Goal: Task Accomplishment & Management: Manage account settings

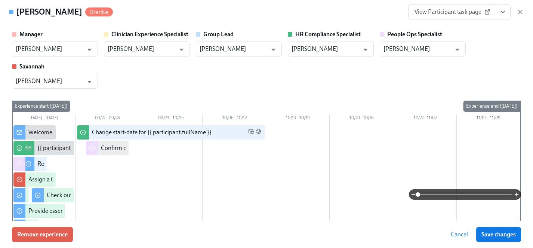
scroll to position [811, 0]
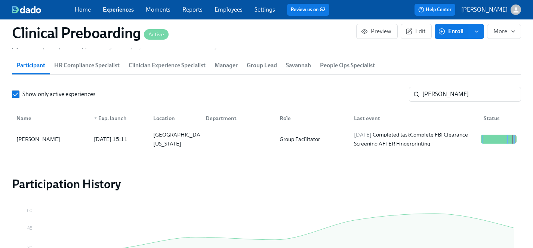
scroll to position [0, 9049]
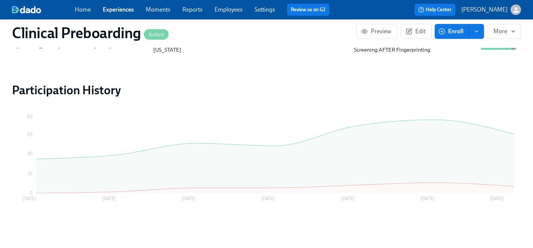
click at [234, 7] on link "Employees" at bounding box center [228, 9] width 28 height 7
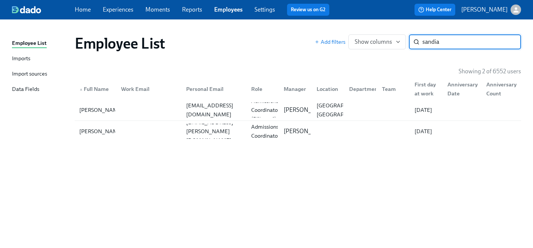
type input "sandia"
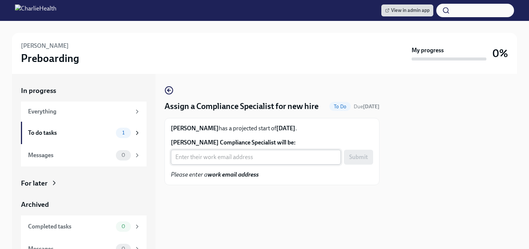
click at [224, 165] on input "[PERSON_NAME] Compliance Specialist will be:" at bounding box center [256, 157] width 170 height 15
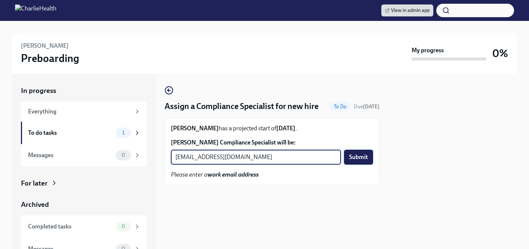
type input "[EMAIL_ADDRESS][DOMAIN_NAME]"
click at [362, 161] on span "Submit" at bounding box center [358, 157] width 19 height 7
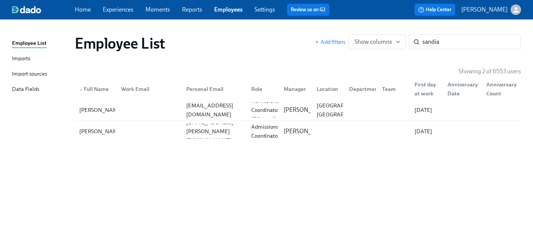
click at [113, 10] on link "Experiences" at bounding box center [118, 9] width 31 height 7
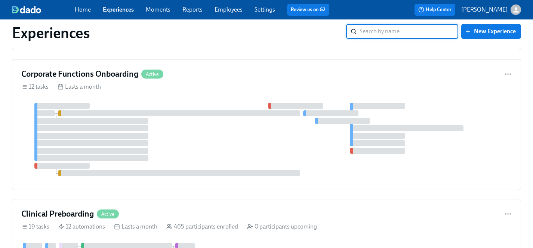
scroll to position [976, 0]
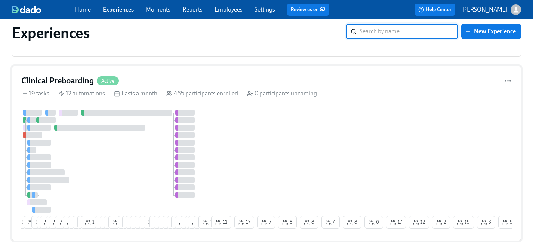
click at [141, 179] on div at bounding box center [115, 160] width 188 height 103
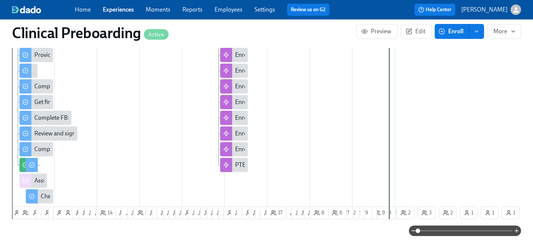
scroll to position [606, 0]
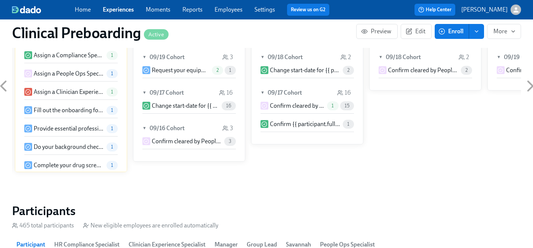
click at [430, 109] on div "Clinical Preboarding Active Preview Edit Enroll More Public Name Preboarding No…" at bounding box center [266, 27] width 509 height 1211
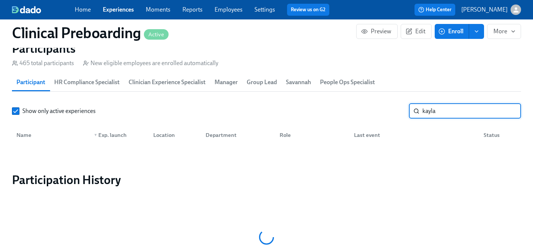
scroll to position [0, 8616]
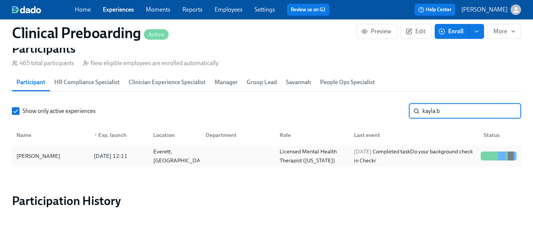
click at [38, 155] on div "Kayla Brobbey" at bounding box center [38, 155] width 50 height 9
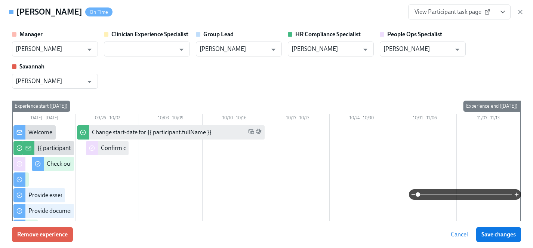
scroll to position [794, 0]
click at [502, 12] on icon "View task page" at bounding box center [503, 12] width 4 height 2
click at [503, 14] on icon "View task page" at bounding box center [502, 11] width 7 height 7
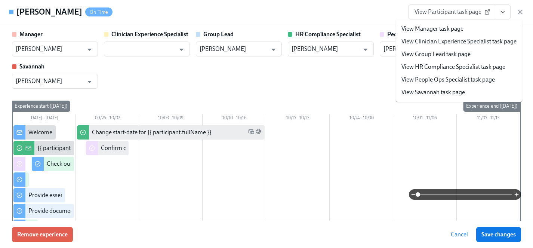
scroll to position [0, 9167]
click at [430, 65] on link "View HR Compliance Specialist task page" at bounding box center [453, 67] width 104 height 8
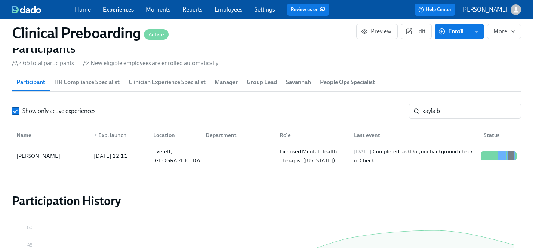
scroll to position [769, 0]
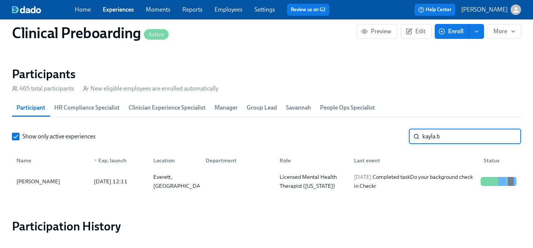
click at [451, 136] on input "kayla b" at bounding box center [471, 136] width 99 height 15
drag, startPoint x: 447, startPoint y: 136, endPoint x: 361, endPoint y: 136, distance: 85.9
click at [361, 136] on div "Show only active experiences kayla b ​" at bounding box center [266, 136] width 509 height 15
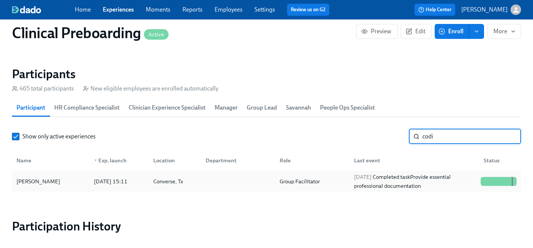
type input "codi"
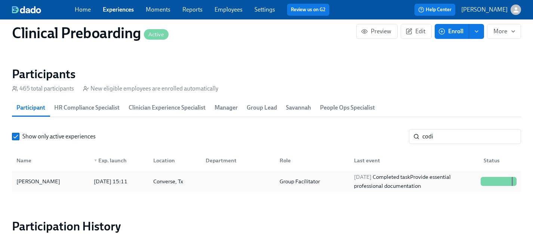
click at [32, 181] on div "Codi Perry" at bounding box center [38, 181] width 50 height 9
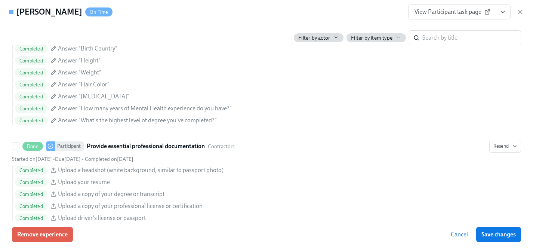
scroll to position [742, 0]
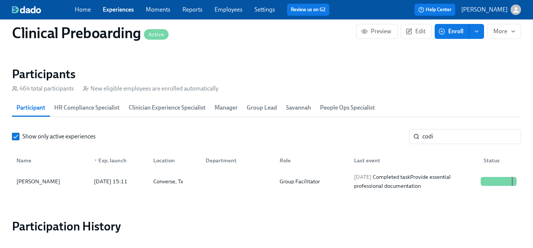
click at [227, 10] on link "Employees" at bounding box center [228, 9] width 28 height 7
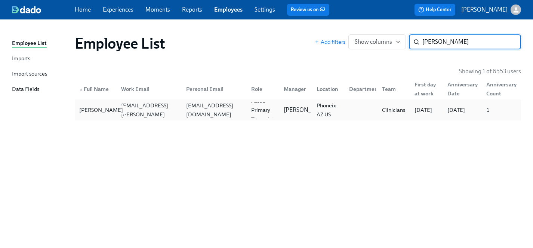
type input "alicia bin"
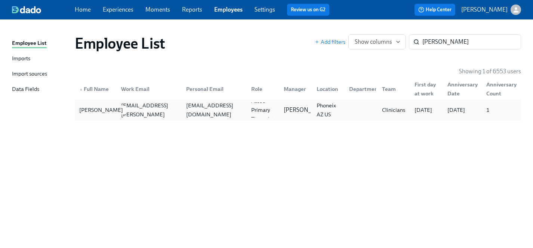
click at [93, 110] on div "Alicia Bindenagel" at bounding box center [101, 109] width 50 height 9
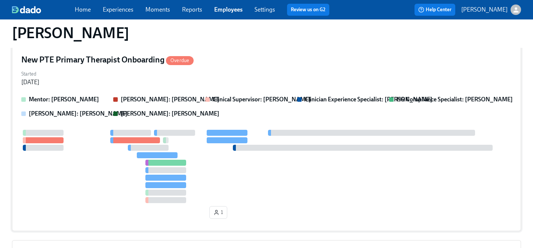
scroll to position [91, 0]
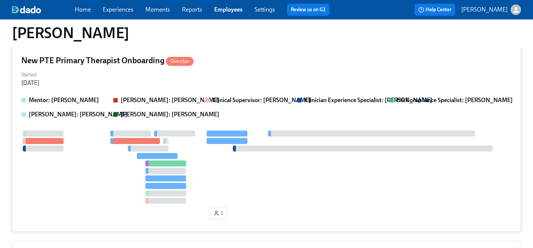
click at [92, 166] on div at bounding box center [266, 166] width 490 height 73
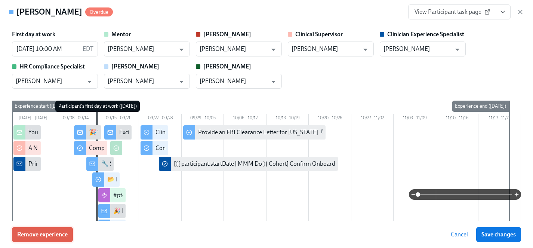
click at [56, 233] on span "Remove experience" at bounding box center [42, 234] width 50 height 7
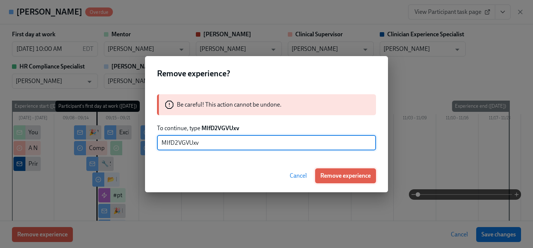
type input "MIfD2VGVUxv"
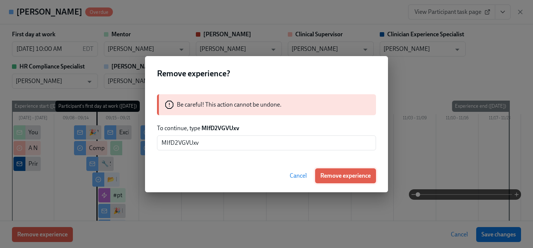
click at [341, 173] on span "Remove experience" at bounding box center [345, 175] width 50 height 7
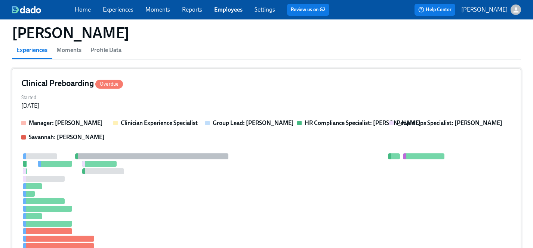
scroll to position [68, 0]
click at [157, 198] on div at bounding box center [255, 209] width 469 height 111
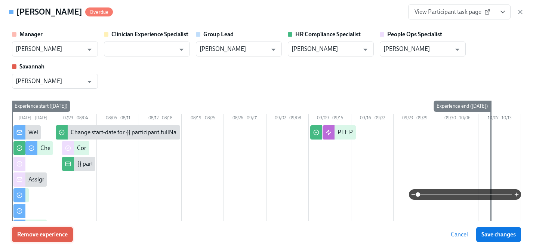
click at [61, 233] on span "Remove experience" at bounding box center [42, 234] width 50 height 7
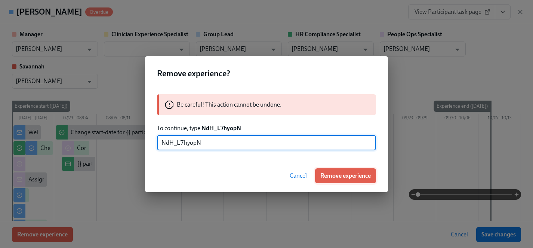
type input "NdH_L7hyopN"
click at [349, 176] on span "Remove experience" at bounding box center [345, 175] width 50 height 7
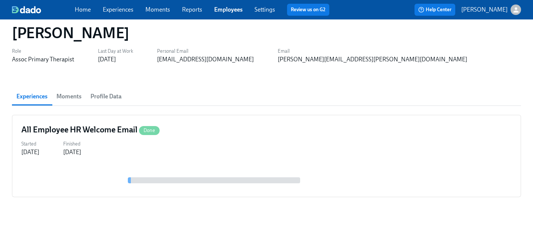
scroll to position [0, 0]
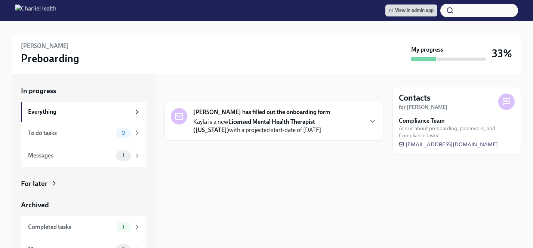
scroll to position [13, 0]
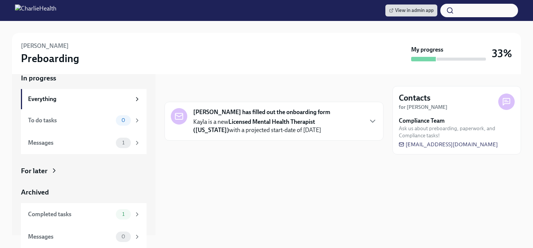
click at [41, 170] on div "For later" at bounding box center [34, 171] width 27 height 10
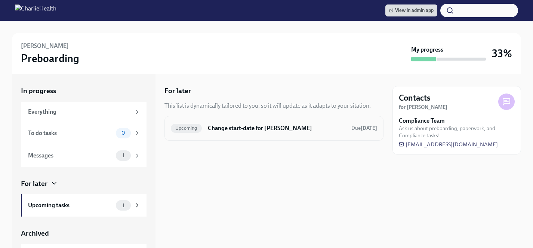
click at [228, 131] on h6 "Change start-date for Kayla Brobbey" at bounding box center [277, 128] width 138 height 8
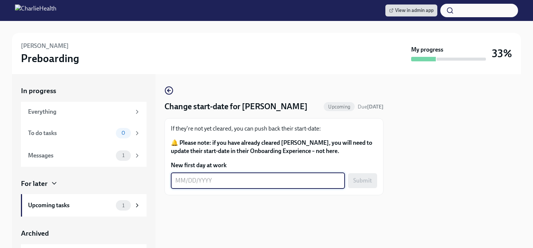
click at [203, 184] on textarea "New first day at work" at bounding box center [257, 180] width 165 height 9
type textarea "11/10/2025"
click at [363, 179] on span "Submit" at bounding box center [362, 180] width 19 height 7
